Goal: Information Seeking & Learning: Learn about a topic

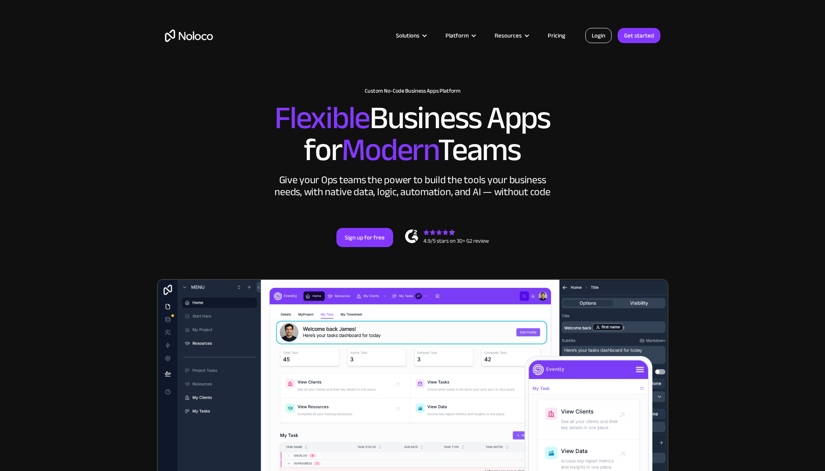
click at [600, 37] on link "Login" at bounding box center [598, 35] width 26 height 15
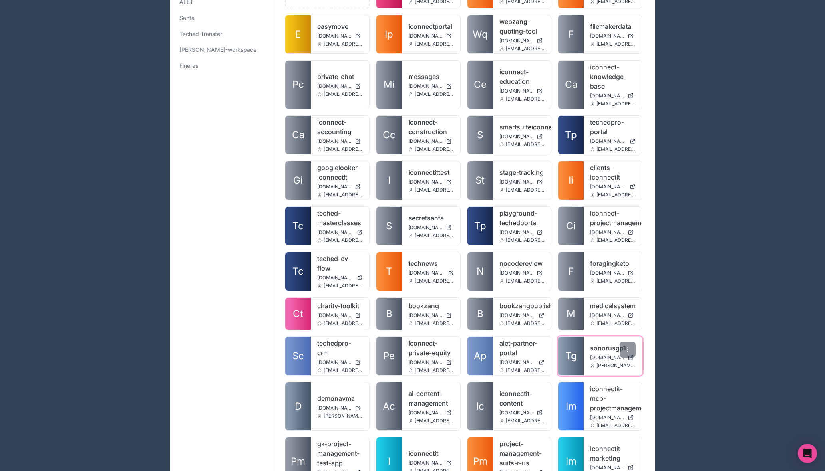
scroll to position [108, 0]
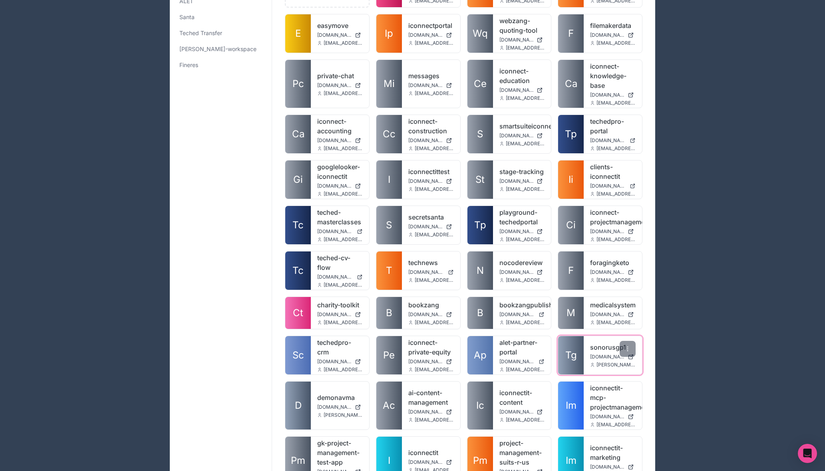
click at [594, 353] on div "sonorusgp1 sonorusgp1.noloco.co sam@samhancock.com" at bounding box center [613, 355] width 58 height 38
click at [601, 348] on link "sonorusgp1" at bounding box center [613, 348] width 46 height 10
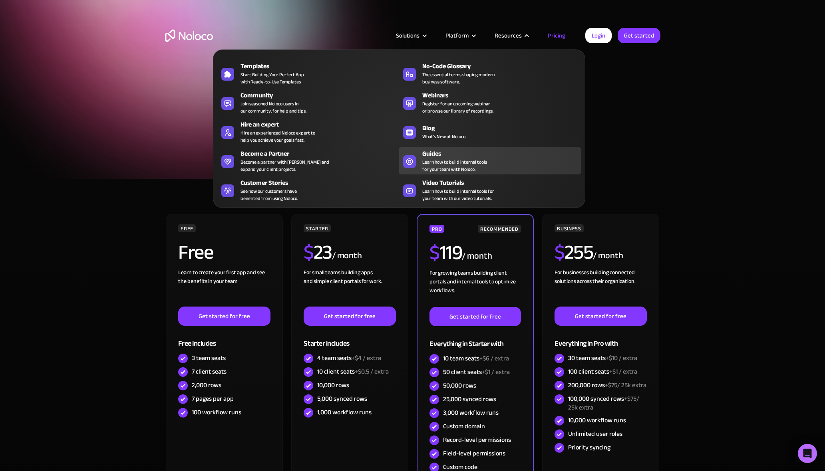
click at [436, 159] on span "Learn how to build internal tools for your team with Noloco." at bounding box center [454, 166] width 65 height 14
click at [519, 36] on div "Resources" at bounding box center [507, 35] width 27 height 10
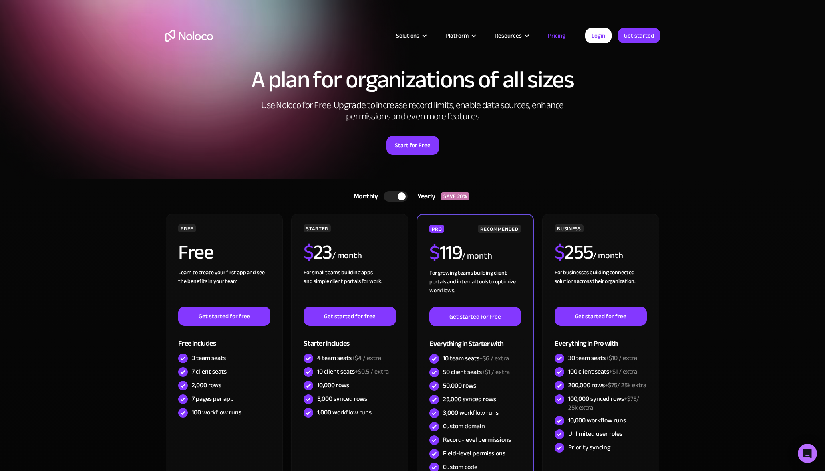
click at [516, 38] on div "Resources" at bounding box center [507, 35] width 27 height 10
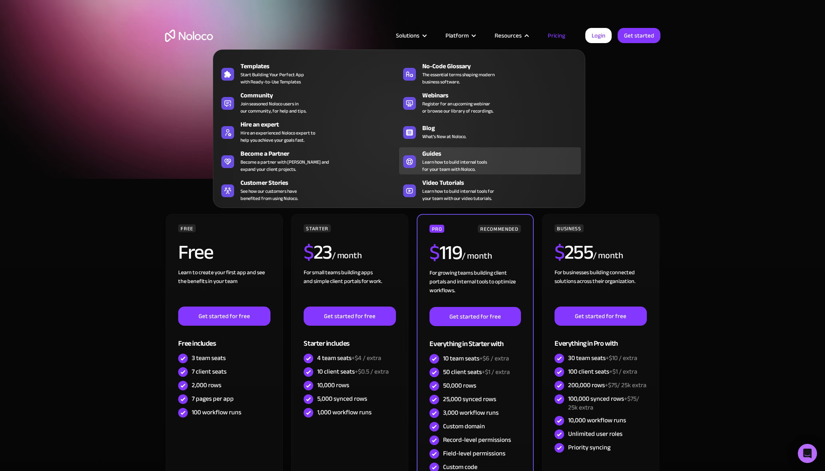
click at [451, 156] on div "Guides" at bounding box center [503, 154] width 162 height 10
